Goal: Task Accomplishment & Management: Manage account settings

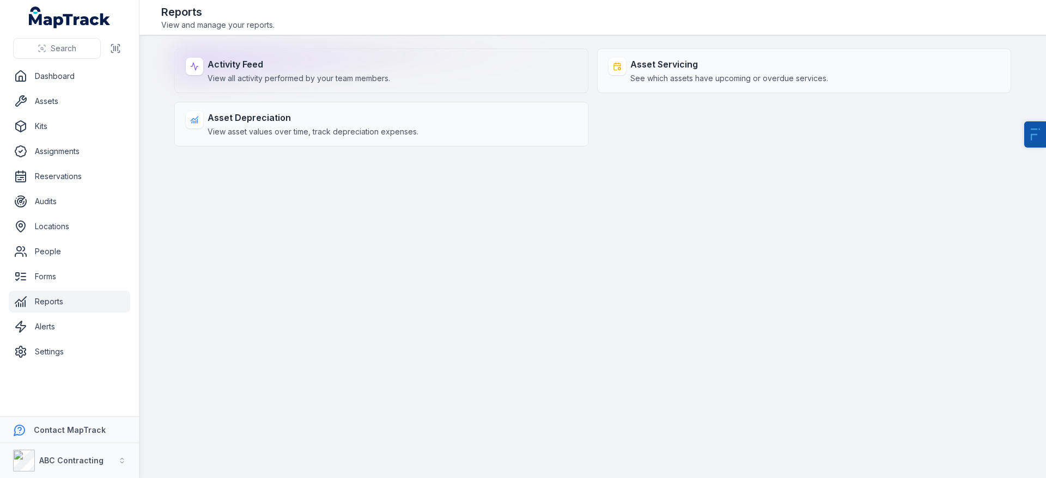
click at [314, 68] on strong "Activity Feed" at bounding box center [299, 64] width 182 height 13
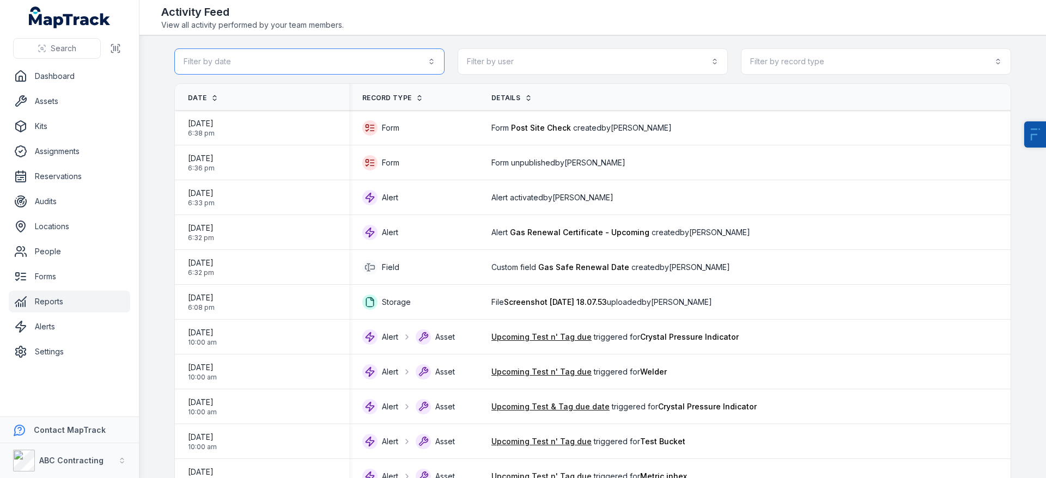
click at [290, 64] on button "Filter by date" at bounding box center [309, 61] width 270 height 26
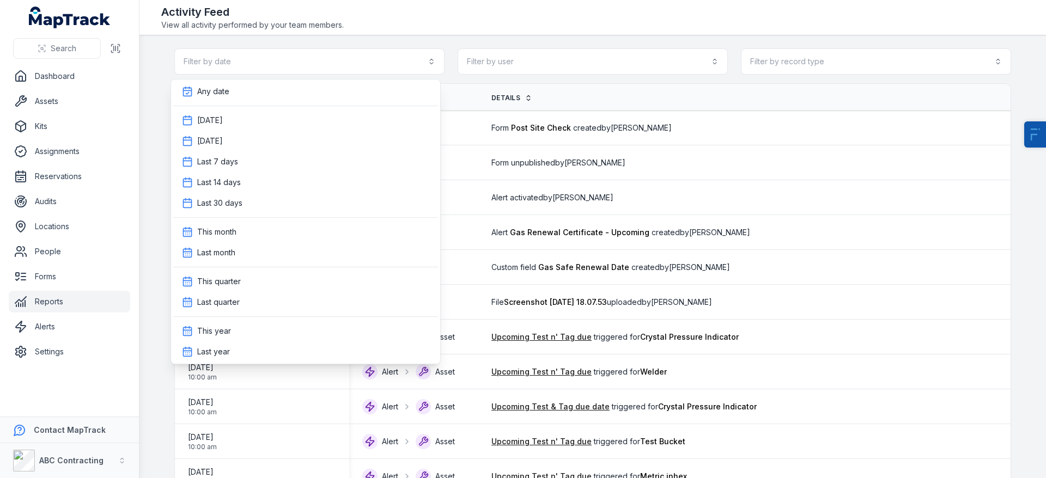
click at [553, 57] on div "Filter by date Filter by user Filter by record type" at bounding box center [592, 61] width 837 height 26
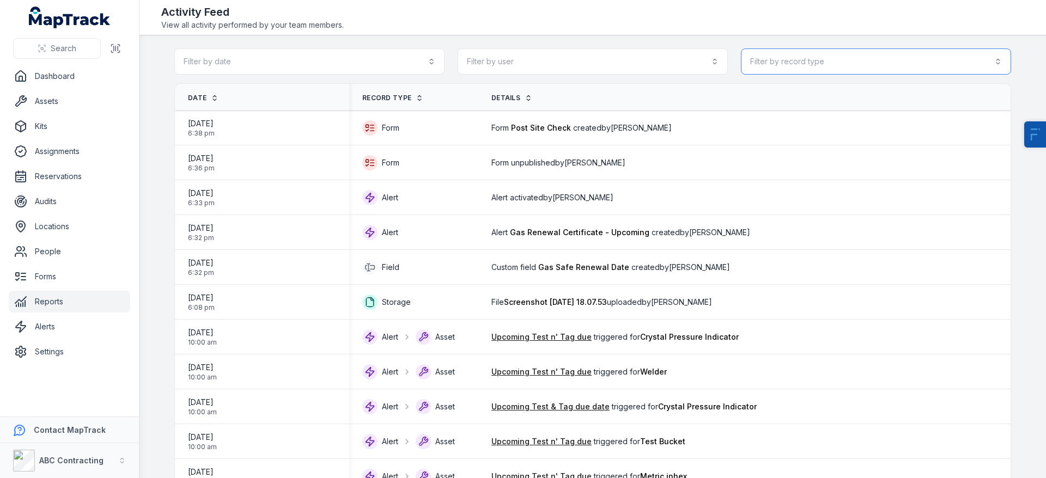
click at [827, 55] on button "Filter by record type" at bounding box center [876, 61] width 270 height 26
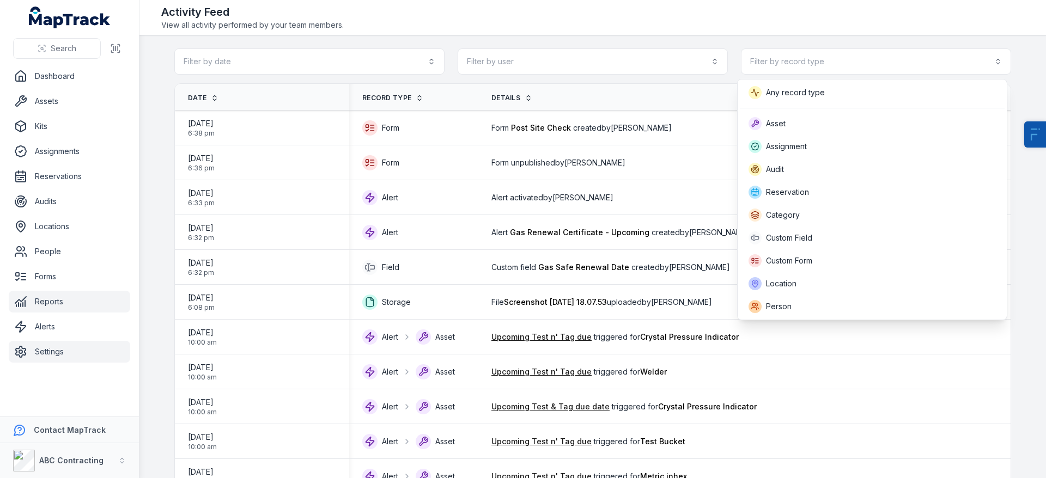
drag, startPoint x: 62, startPoint y: 345, endPoint x: 65, endPoint y: 361, distance: 16.1
click at [62, 345] on div "Search Dashboard Assets Kits Assignments Reservations Audits Locations People F…" at bounding box center [523, 239] width 1046 height 478
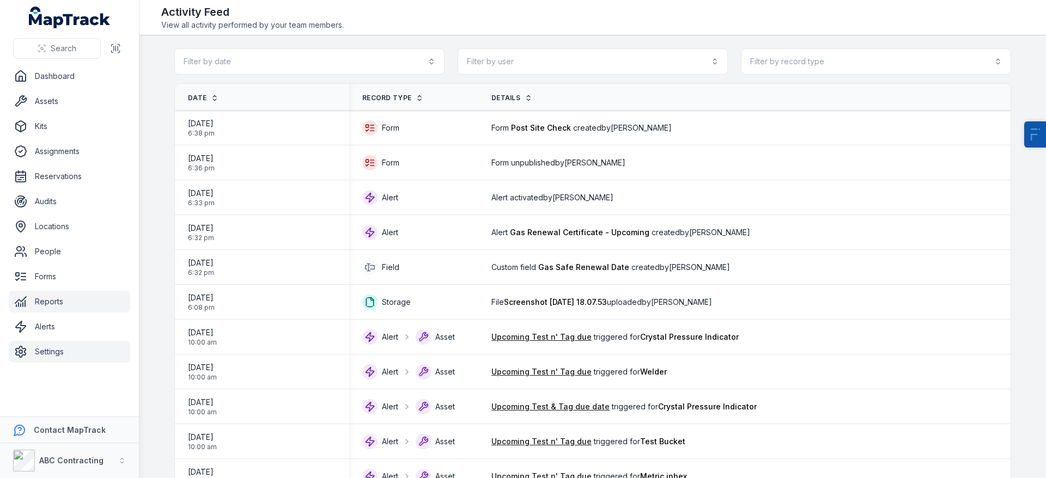
click at [65, 359] on link "Settings" at bounding box center [69, 352] width 121 height 22
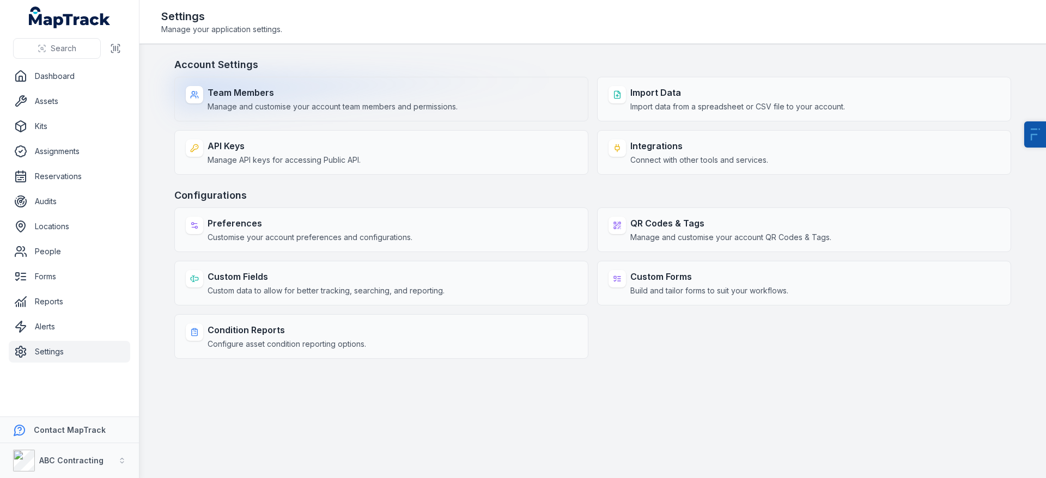
click at [366, 92] on strong "Team Members" at bounding box center [333, 92] width 250 height 13
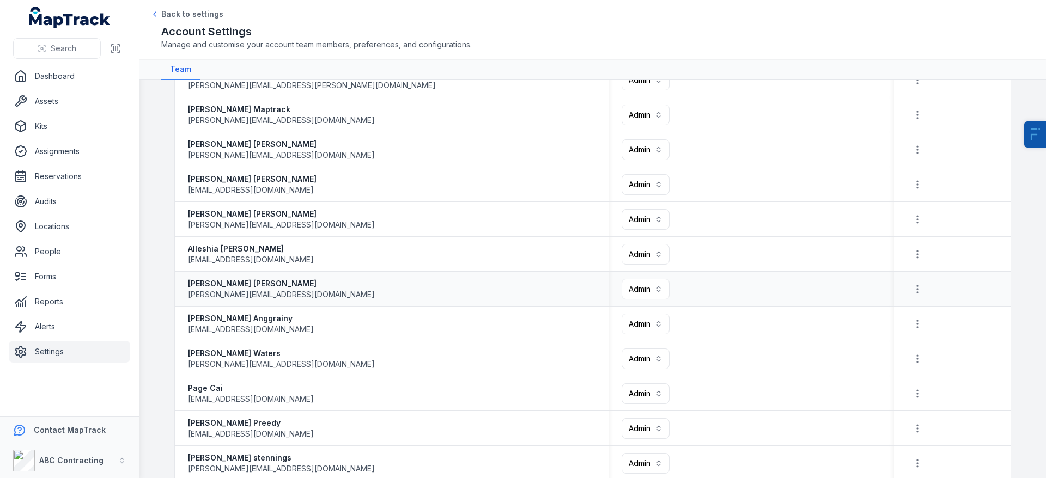
scroll to position [355, 0]
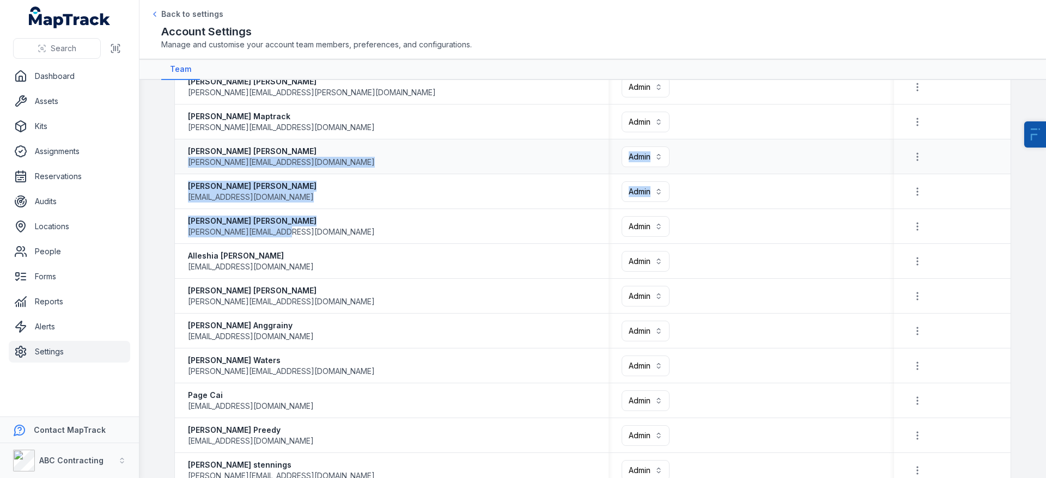
drag, startPoint x: 304, startPoint y: 228, endPoint x: 174, endPoint y: 161, distance: 146.4
click at [176, 161] on tbody "**********" at bounding box center [593, 418] width 836 height 1255
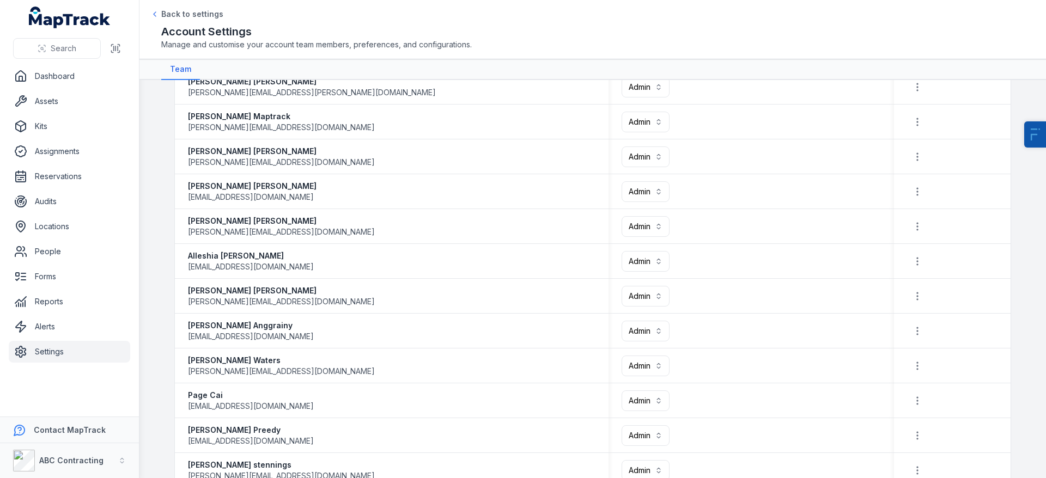
click at [161, 171] on main "**********" at bounding box center [592, 279] width 906 height 398
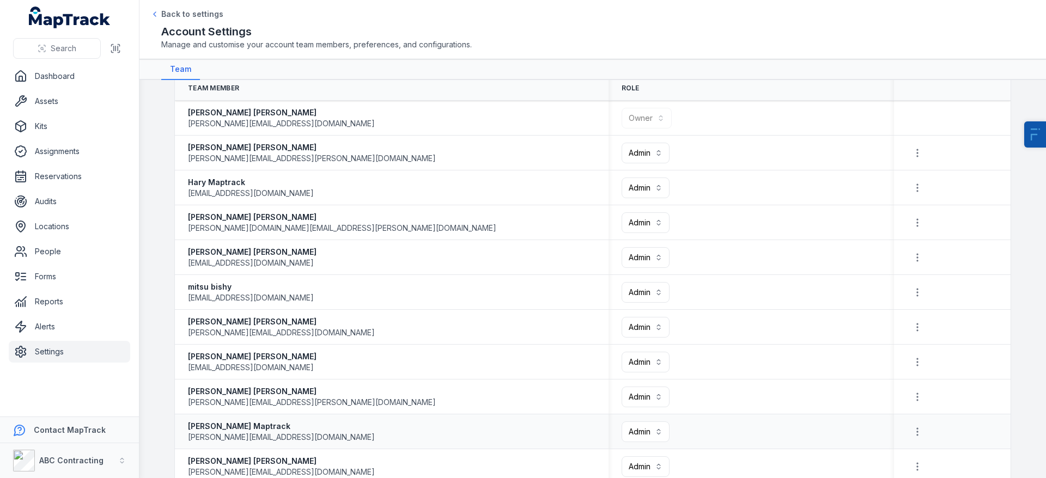
scroll to position [0, 0]
